Goal: Transaction & Acquisition: Download file/media

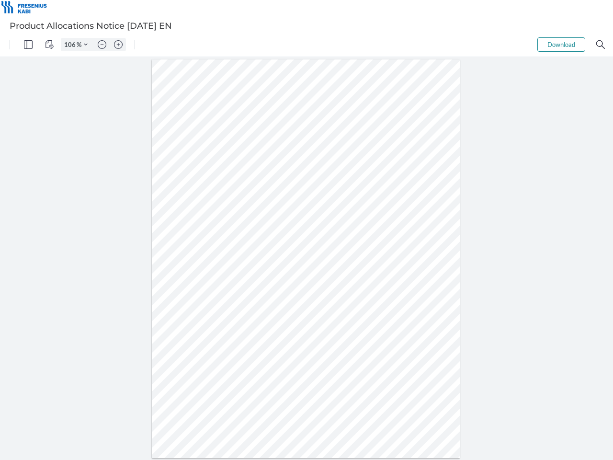
click at [28, 45] on img "Panel" at bounding box center [28, 44] width 9 height 9
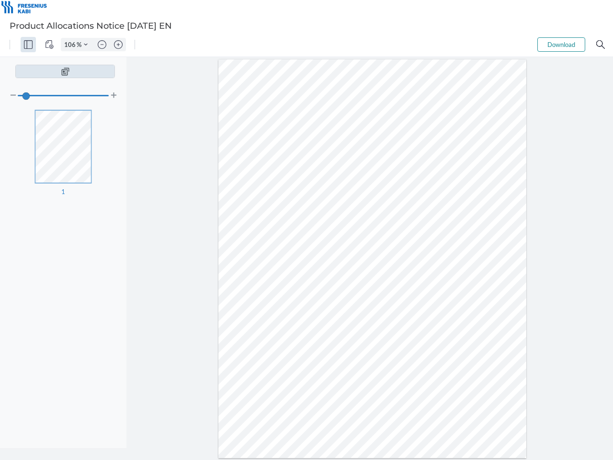
click at [49, 45] on img "View Controls" at bounding box center [49, 44] width 9 height 9
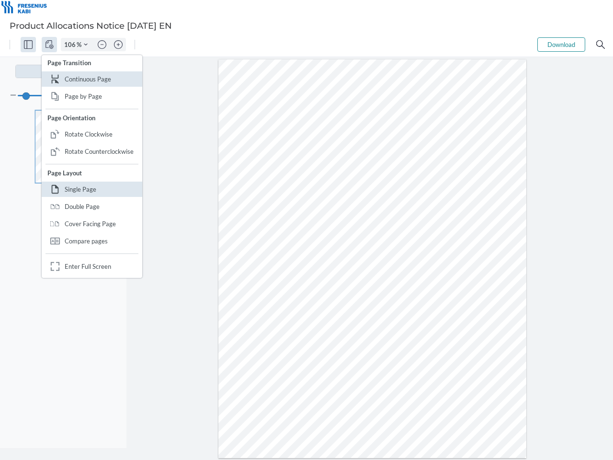
click at [71, 45] on input "106" at bounding box center [68, 44] width 15 height 9
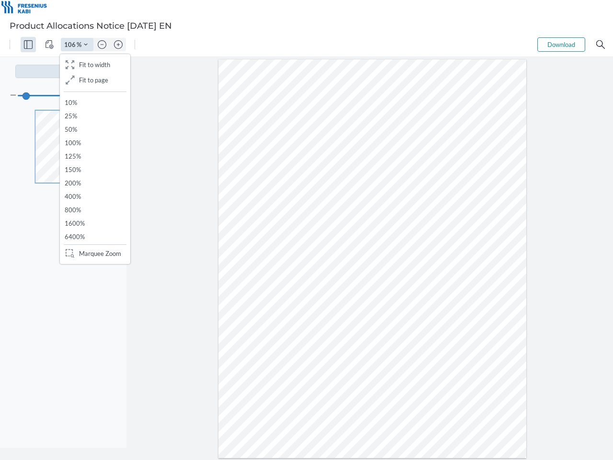
click at [86, 45] on img "Zoom Controls" at bounding box center [86, 45] width 4 height 4
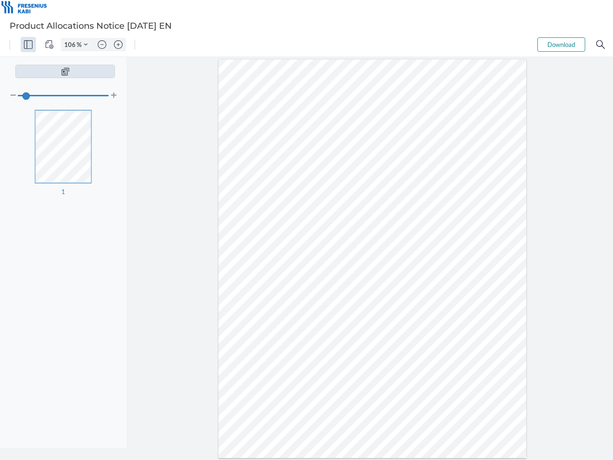
click at [102, 45] on img "Zoom out" at bounding box center [102, 44] width 9 height 9
click at [118, 45] on img "Zoom in" at bounding box center [118, 44] width 9 height 9
type input "106"
click at [562, 45] on button "Download" at bounding box center [562, 44] width 48 height 14
click at [601, 45] on img "Search" at bounding box center [601, 44] width 9 height 9
